Goal: Task Accomplishment & Management: Complete application form

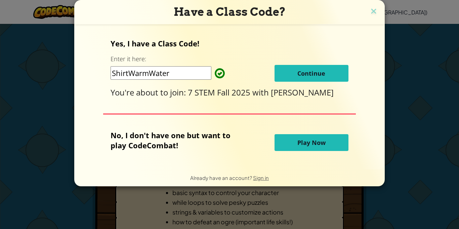
click at [220, 127] on div "Yes, I have a Class Code! Enter it here: ShirtWarmWater Continue You're about t…" at bounding box center [229, 97] width 297 height 132
click at [311, 66] on button "Continue" at bounding box center [312, 73] width 74 height 17
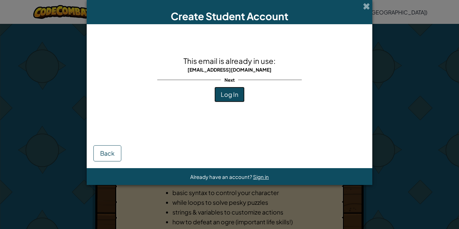
click at [239, 87] on button "Log In" at bounding box center [230, 94] width 30 height 15
